Goal: Information Seeking & Learning: Learn about a topic

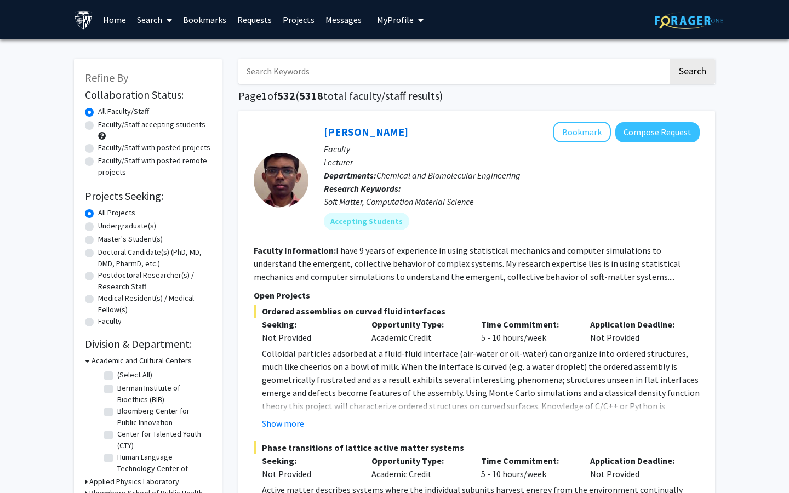
click at [380, 81] on input "Search Keywords" at bounding box center [453, 71] width 430 height 25
type input "[PERSON_NAME]"
click at [670, 59] on button "Search" at bounding box center [692, 71] width 45 height 25
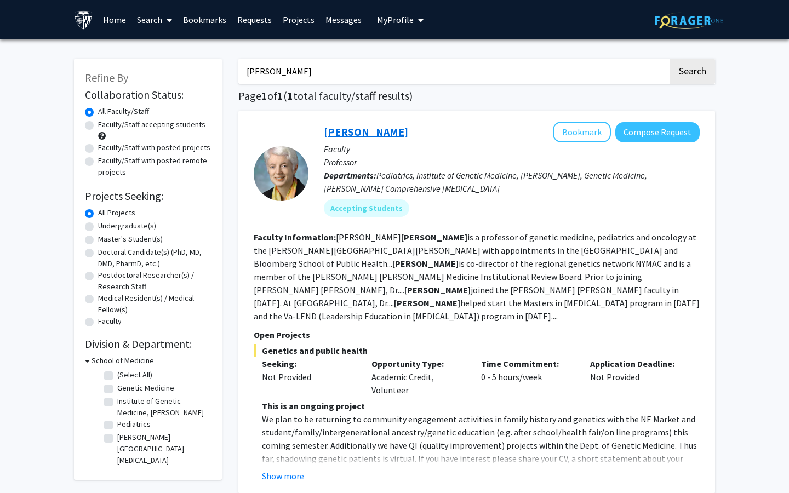
click at [349, 130] on link "[PERSON_NAME]" at bounding box center [366, 132] width 84 height 14
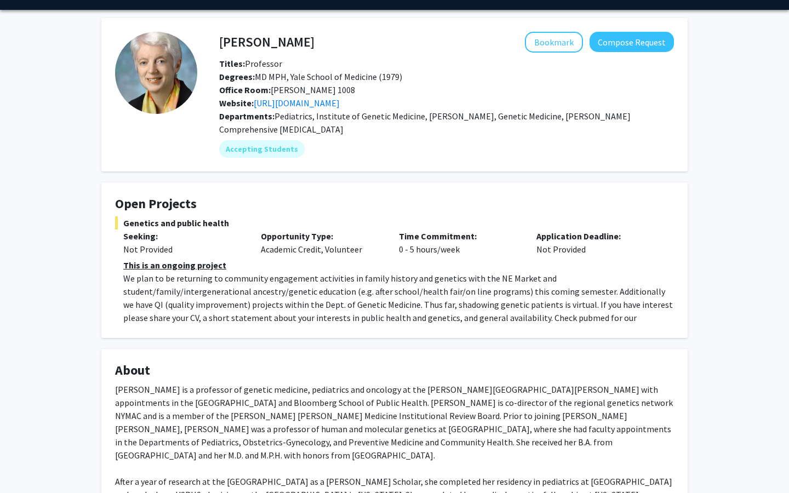
scroll to position [163, 0]
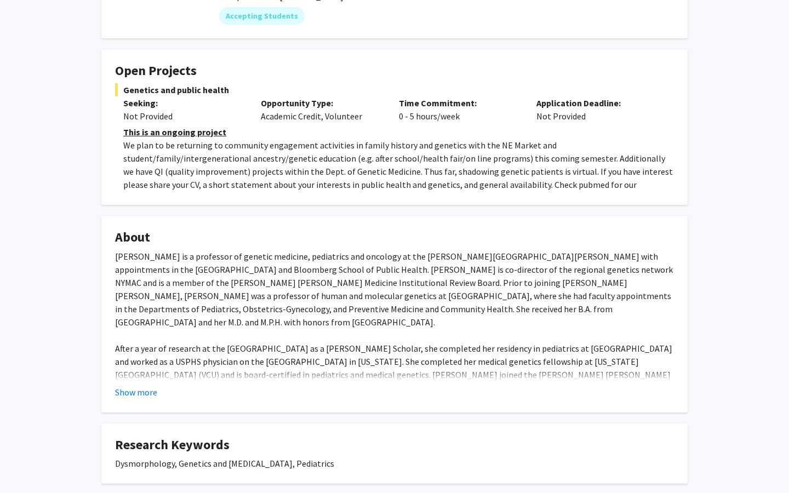
click at [354, 160] on p "We plan to be returning to community engagement activities in family history an…" at bounding box center [398, 172] width 551 height 66
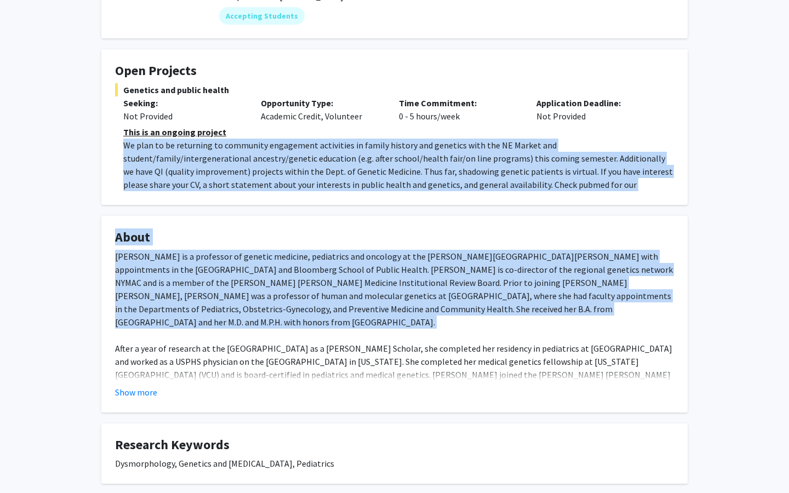
drag, startPoint x: 354, startPoint y: 160, endPoint x: 373, endPoint y: 282, distance: 123.8
click at [373, 282] on div "[PERSON_NAME] Bookmark Compose Request Titles: Professor Degrees: MD MPH, Yale …" at bounding box center [394, 267] width 603 height 765
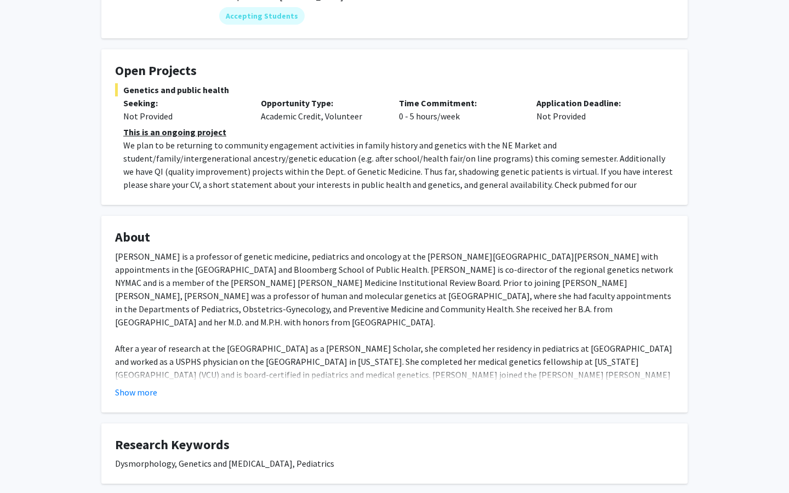
click at [380, 162] on p "We plan to be returning to community engagement activities in family history an…" at bounding box center [398, 172] width 551 height 66
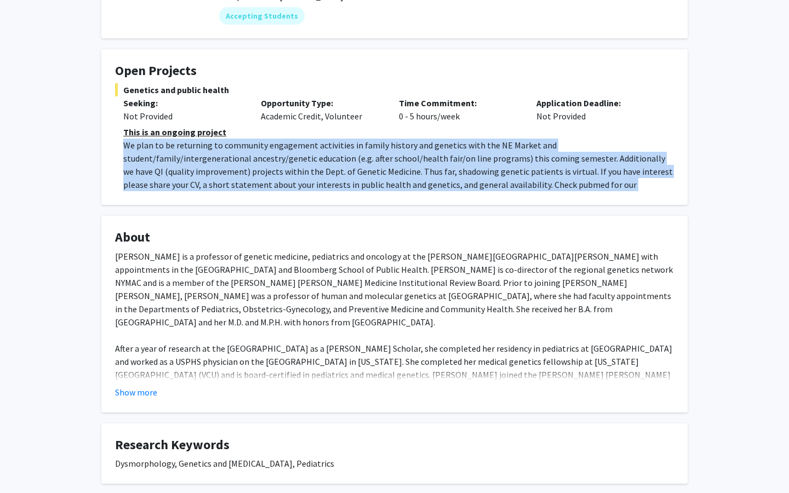
click at [380, 162] on p "We plan to be returning to community engagement activities in family history an…" at bounding box center [398, 172] width 551 height 66
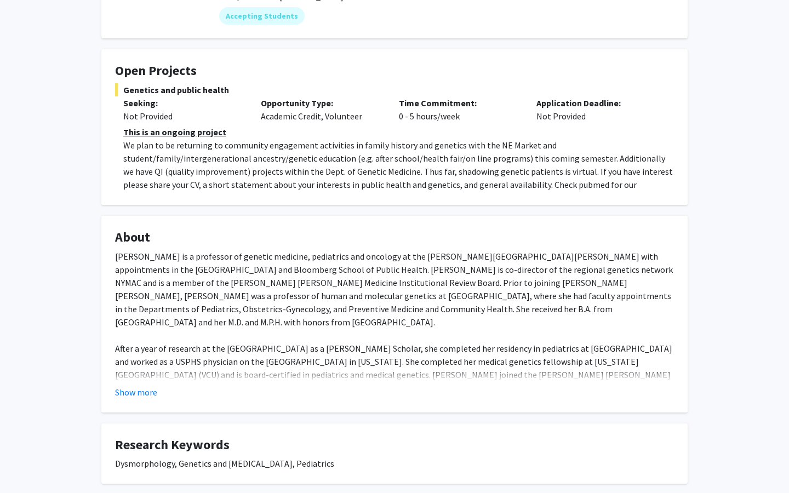
click at [423, 253] on div "[PERSON_NAME] is a professor of genetic medicine, pediatrics and oncology at th…" at bounding box center [394, 388] width 559 height 276
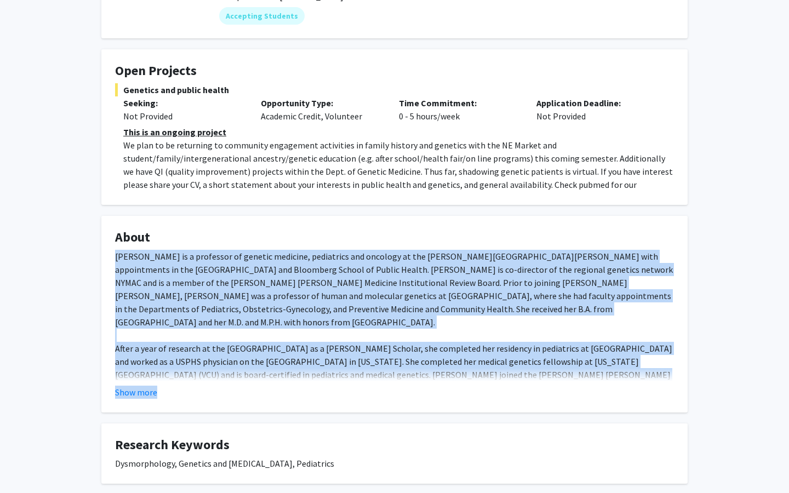
drag, startPoint x: 423, startPoint y: 253, endPoint x: 435, endPoint y: 397, distance: 144.1
click at [435, 397] on fg-read-more "[PERSON_NAME] is a professor of genetic medicine, pediatrics and oncology at th…" at bounding box center [394, 324] width 559 height 149
click at [141, 400] on fg-card "About [PERSON_NAME] is a professor of genetic medicine, pediatrics and oncology…" at bounding box center [394, 314] width 587 height 197
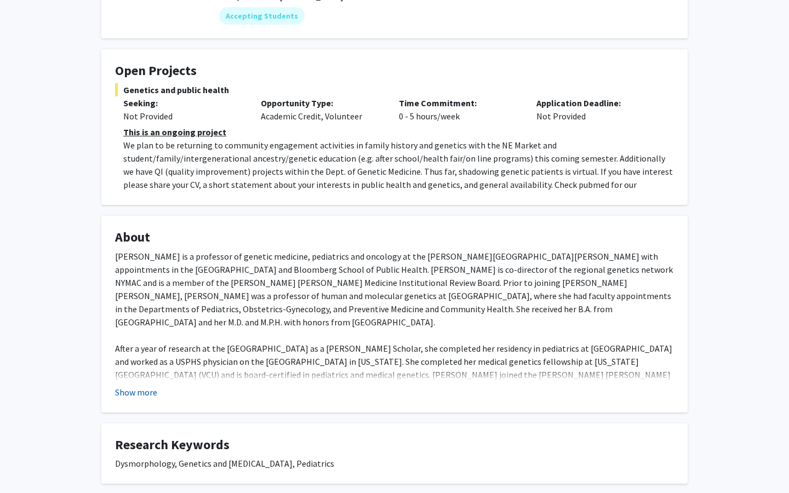
click at [143, 391] on button "Show more" at bounding box center [136, 392] width 42 height 13
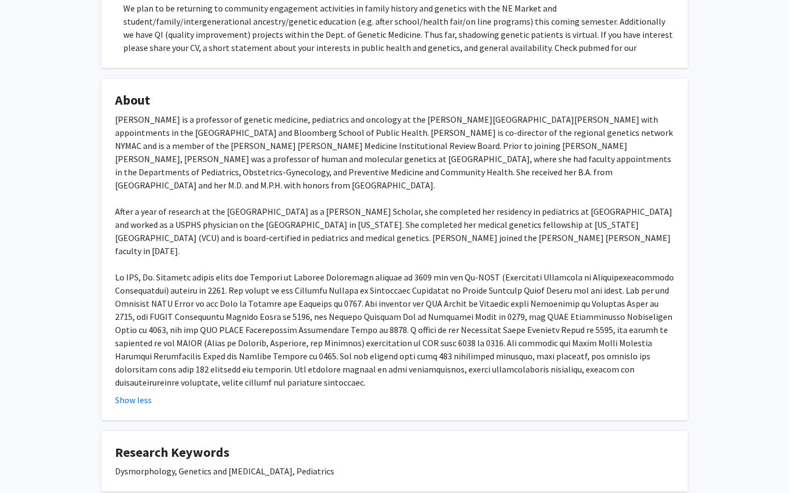
scroll to position [278, 0]
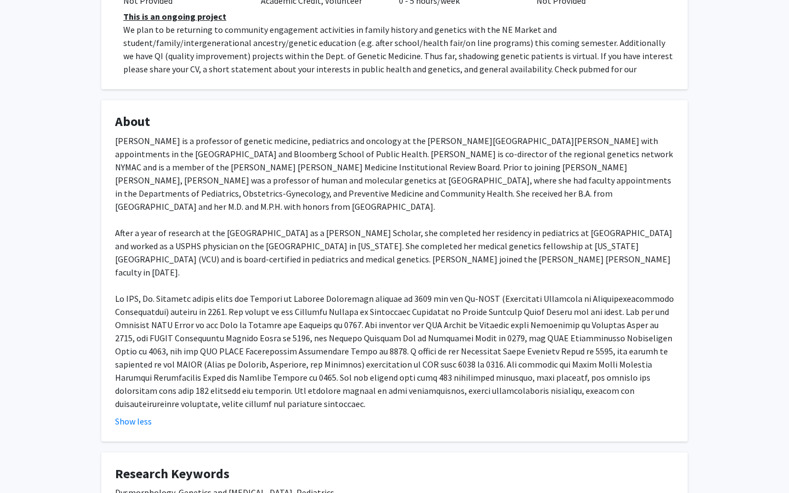
click at [280, 190] on div "[PERSON_NAME] is a professor of genetic medicine, pediatrics and oncology at th…" at bounding box center [394, 272] width 559 height 276
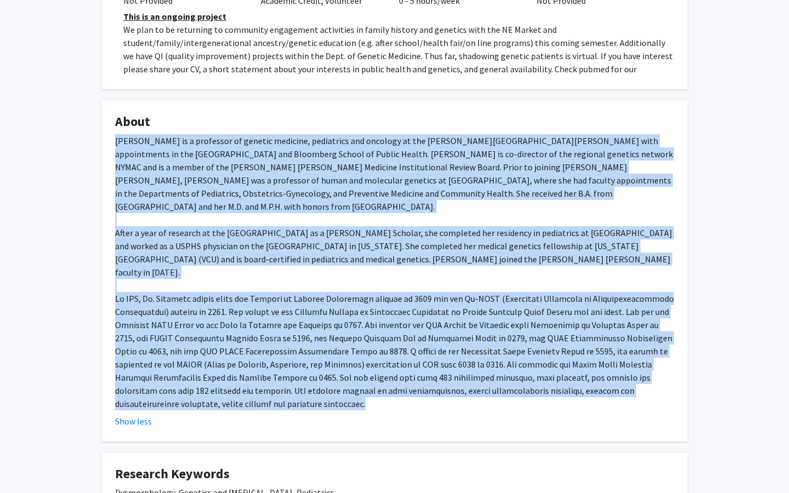
drag, startPoint x: 280, startPoint y: 190, endPoint x: 264, endPoint y: 387, distance: 197.4
click at [264, 387] on div "[PERSON_NAME] is a professor of genetic medicine, pediatrics and oncology at th…" at bounding box center [394, 272] width 559 height 276
click at [384, 252] on div "[PERSON_NAME] is a professor of genetic medicine, pediatrics and oncology at th…" at bounding box center [394, 272] width 559 height 276
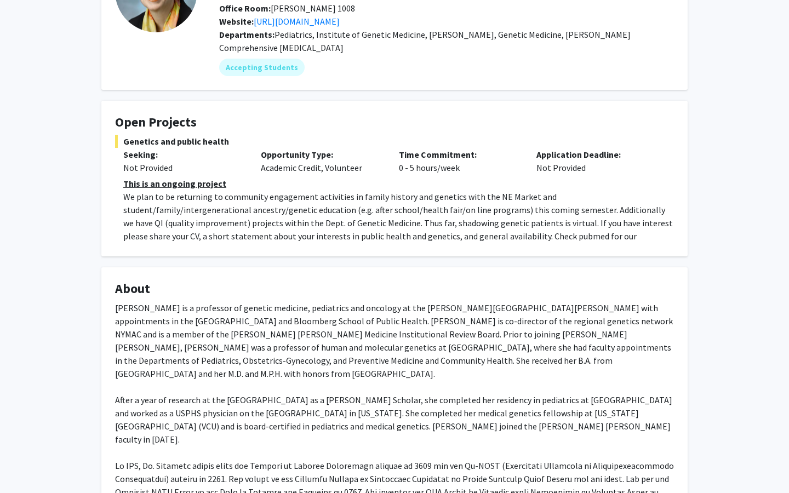
scroll to position [109, 0]
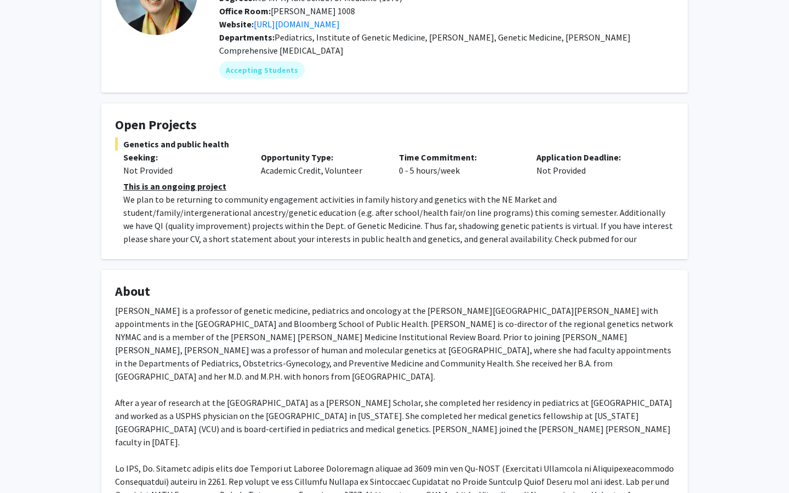
click at [381, 229] on p "We plan to be returning to community engagement activities in family history an…" at bounding box center [398, 226] width 551 height 66
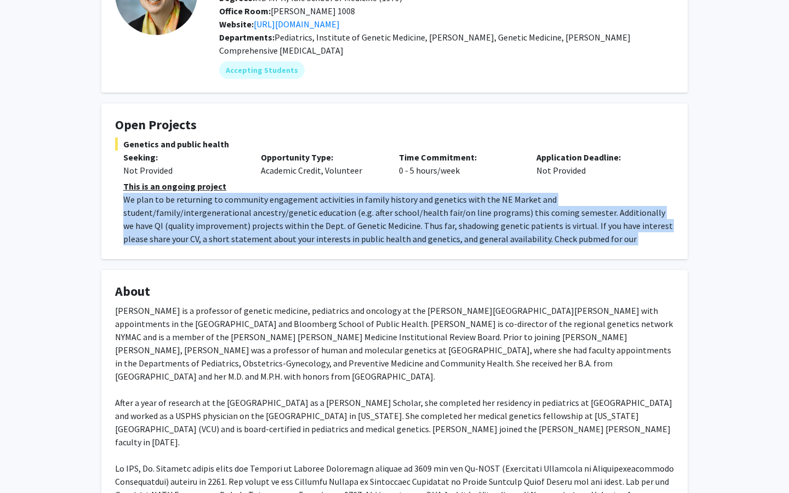
click at [381, 229] on p "We plan to be returning to community engagement activities in family history an…" at bounding box center [398, 226] width 551 height 66
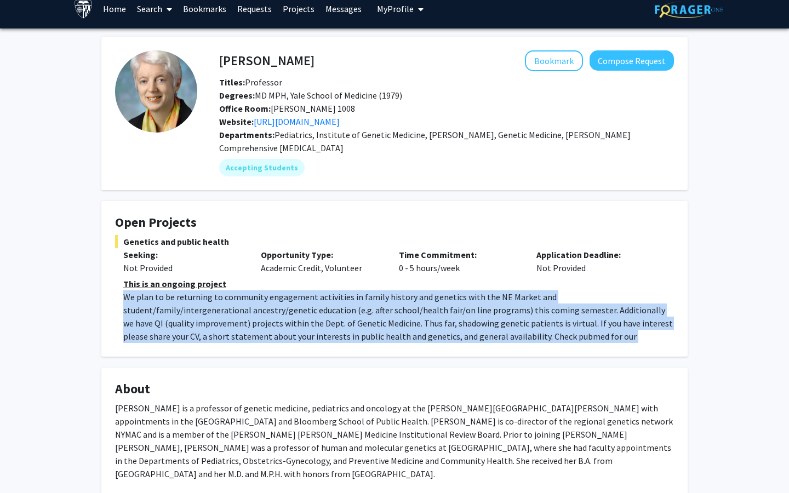
scroll to position [0, 0]
